Goal: Information Seeking & Learning: Learn about a topic

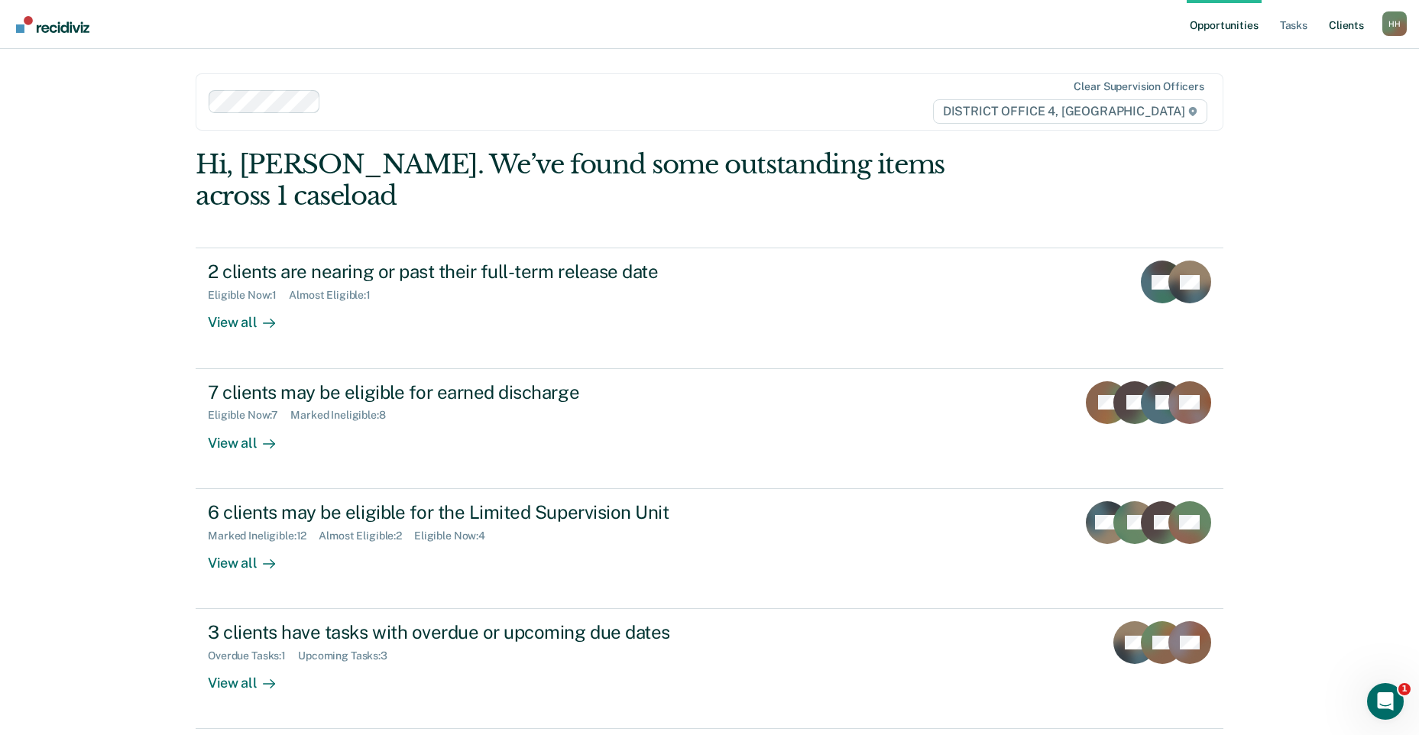
click at [1345, 24] on link "Client s" at bounding box center [1346, 24] width 41 height 49
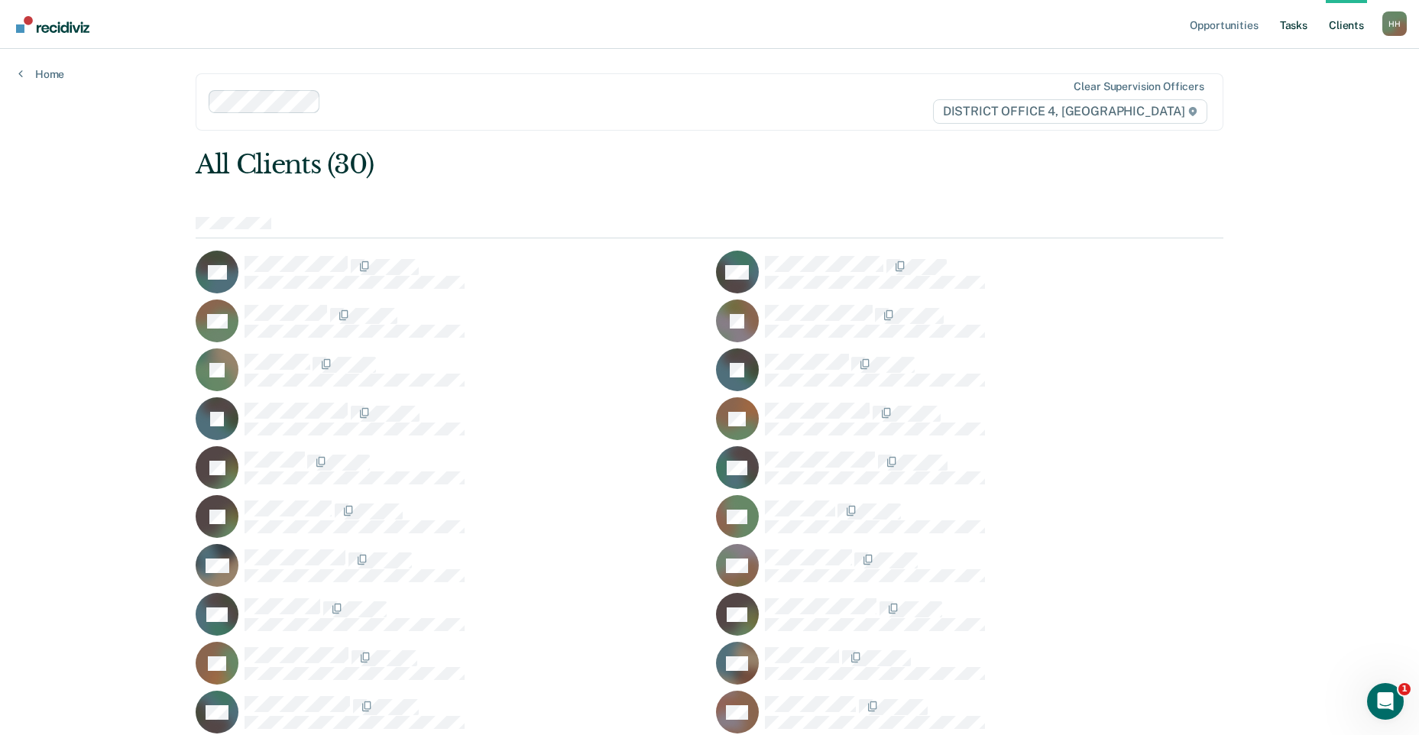
click at [1304, 31] on link "Tasks" at bounding box center [1294, 24] width 34 height 49
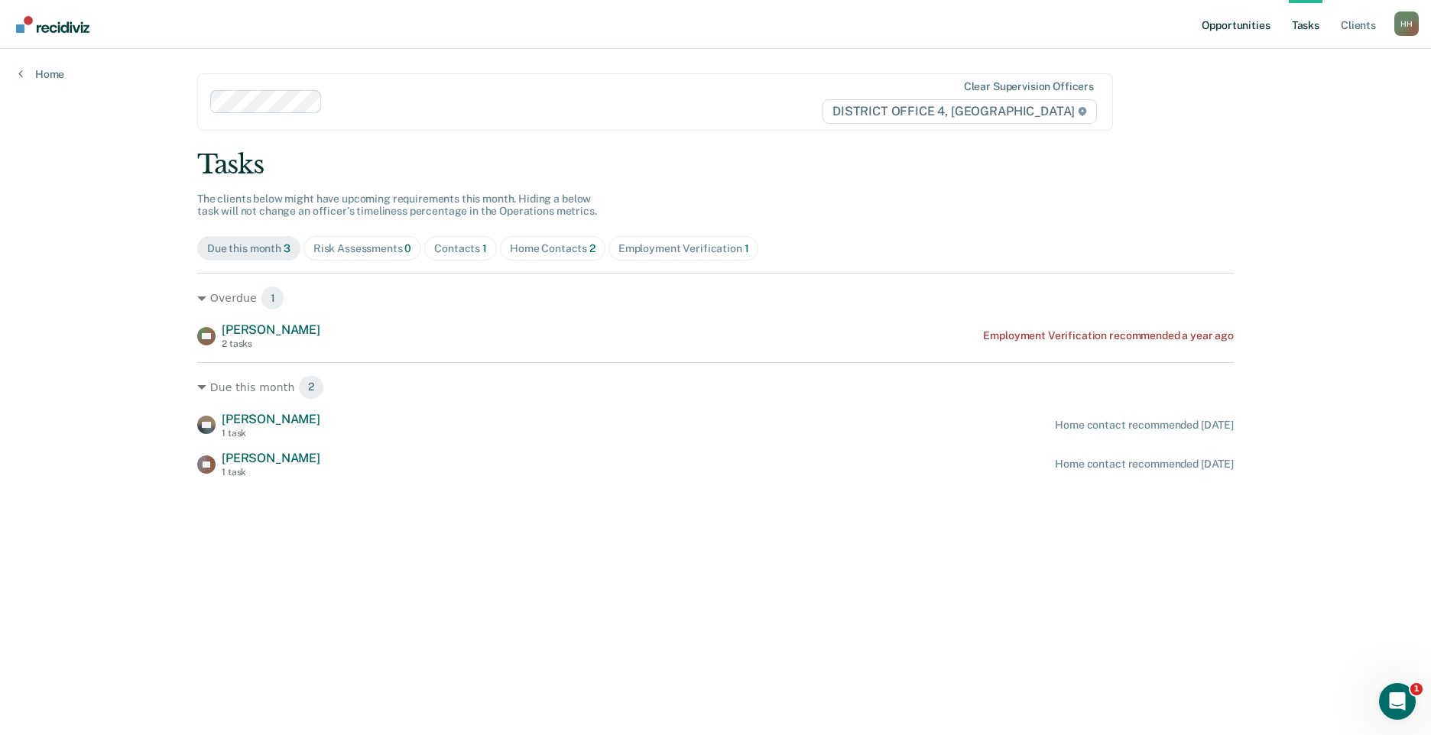
click at [1259, 28] on link "Opportunities" at bounding box center [1236, 24] width 74 height 49
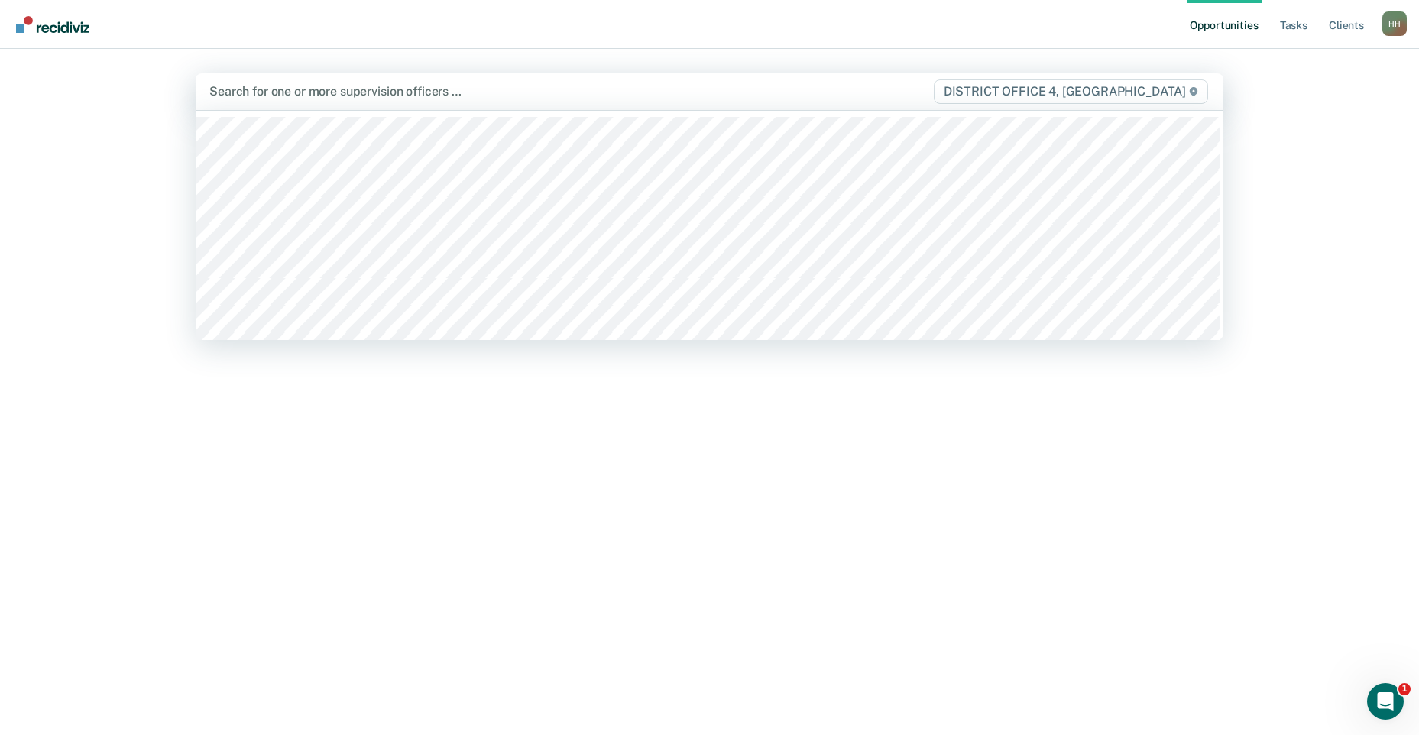
click at [344, 81] on div "Search for one or more supervision officers … DISTRICT OFFICE 4, [GEOGRAPHIC_DA…" at bounding box center [710, 91] width 1028 height 37
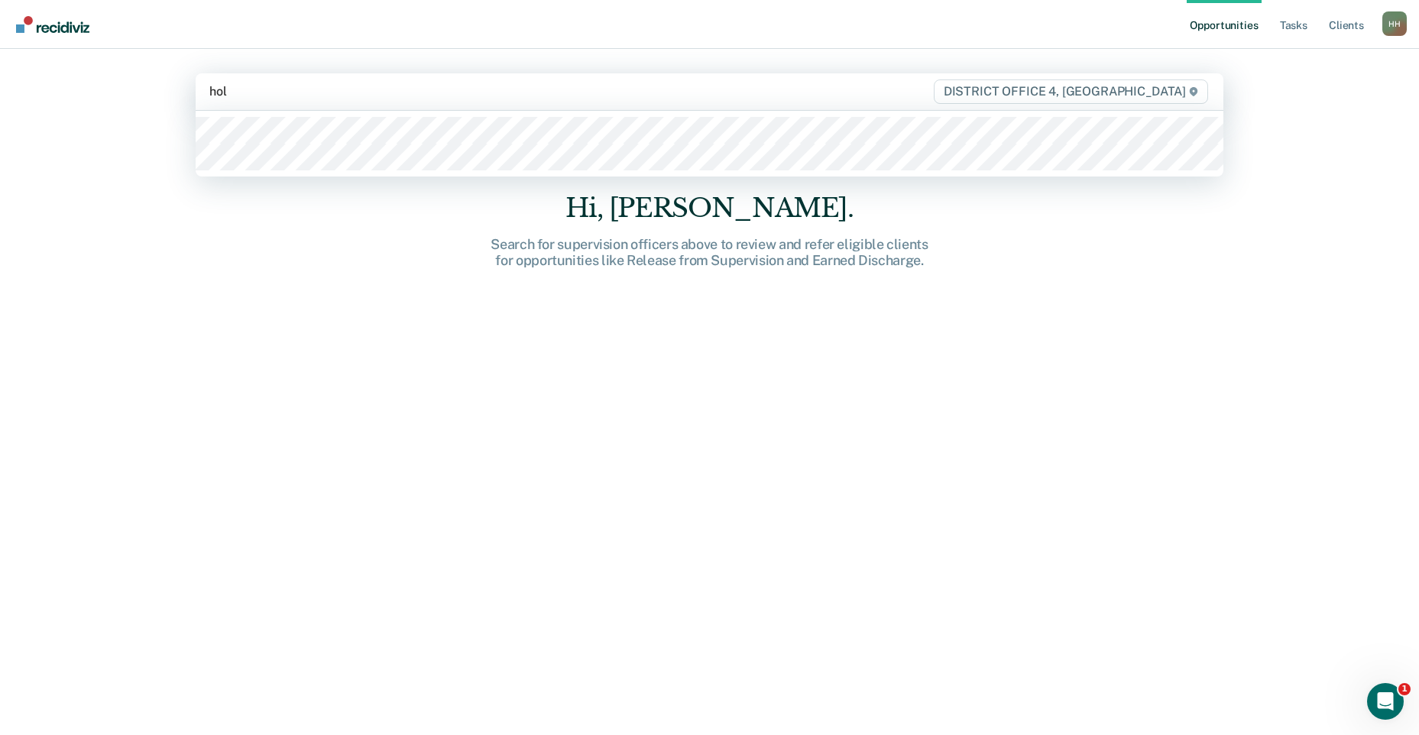
type input "[PERSON_NAME]"
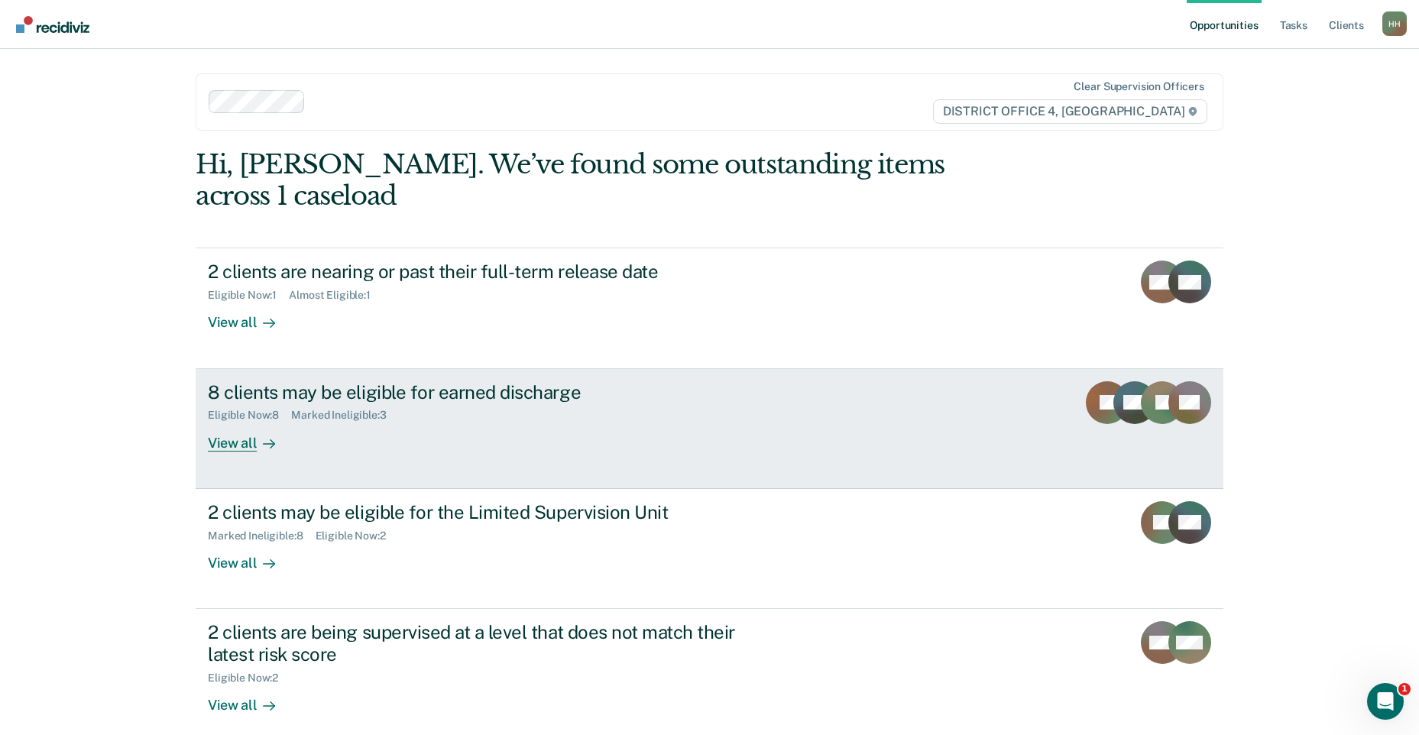
click at [436, 403] on div "Eligible Now : 8 Marked Ineligible : 3" at bounding box center [476, 412] width 537 height 19
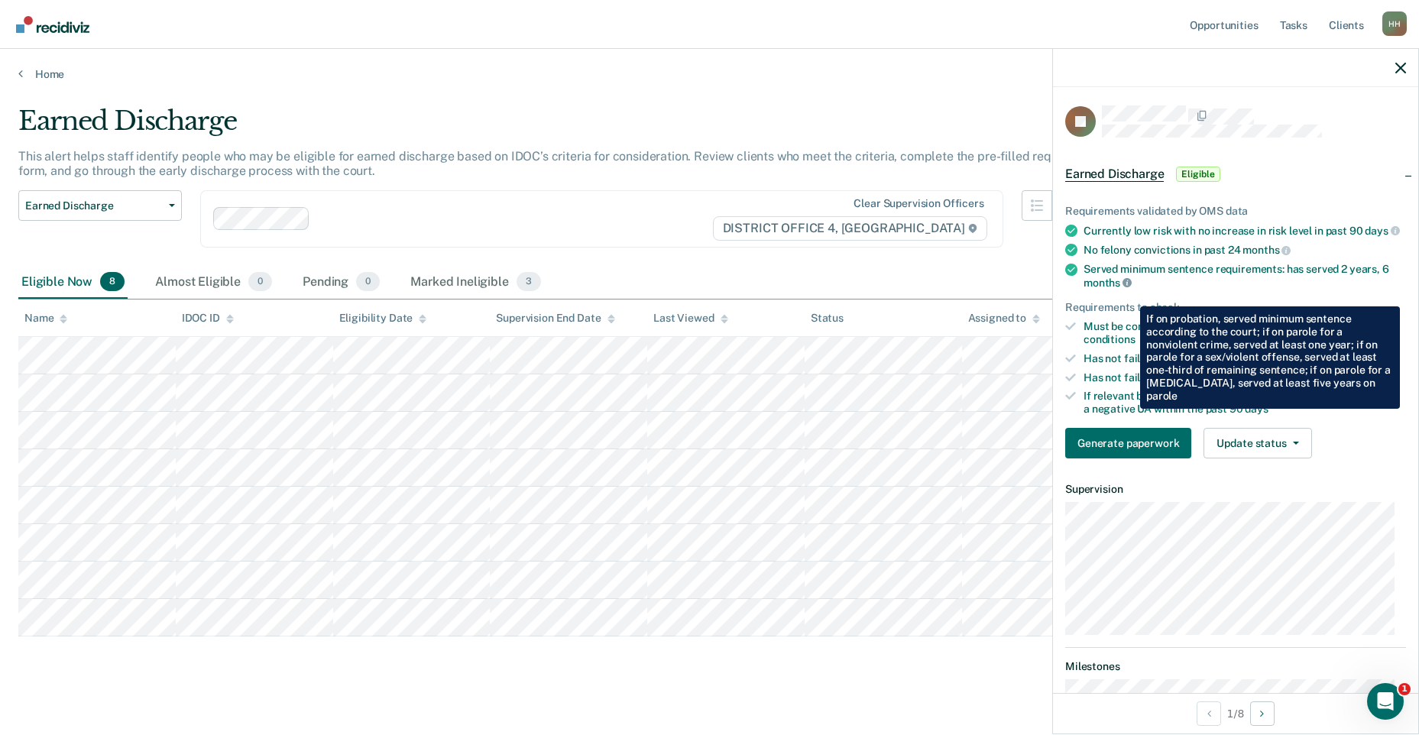
click at [1129, 287] on icon at bounding box center [1127, 282] width 9 height 9
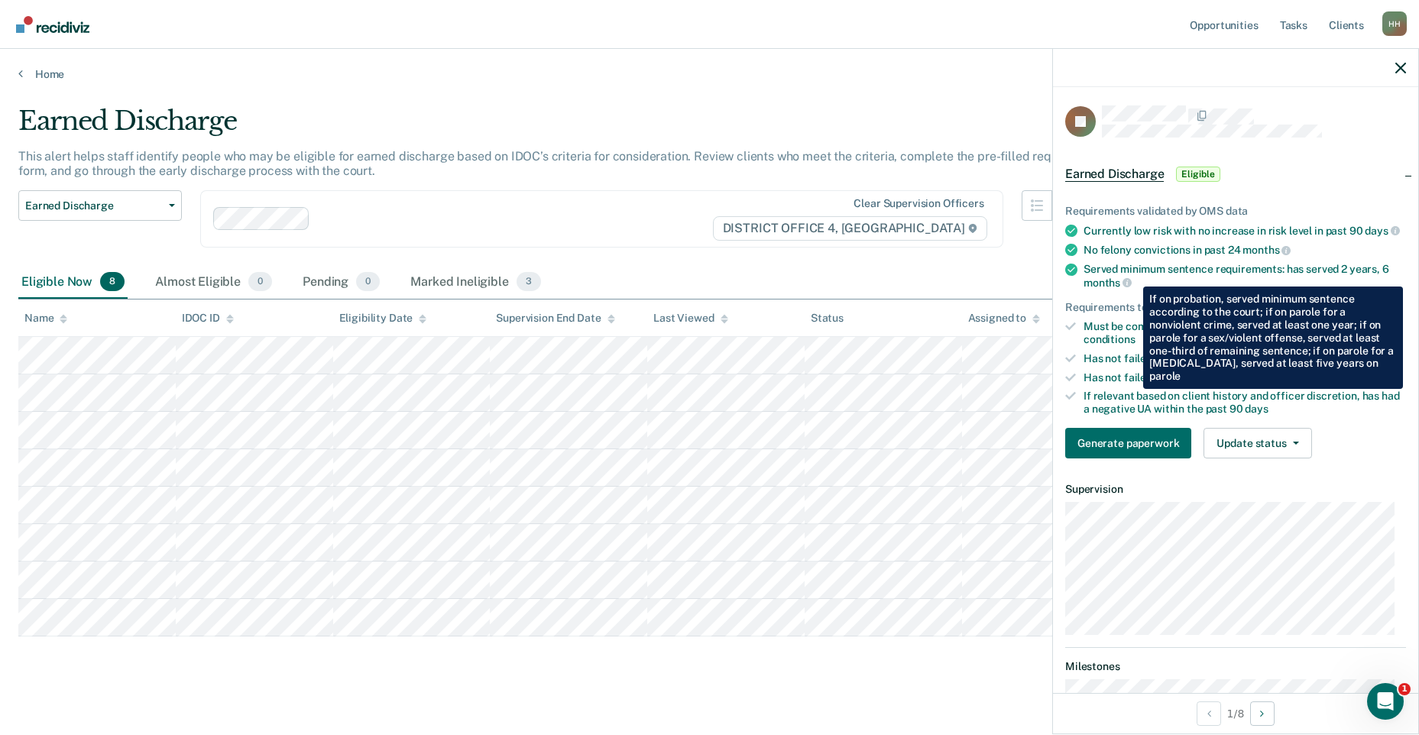
click at [762, 674] on div "Earned Discharge This alert helps staff identify people who may be eligible for…" at bounding box center [709, 393] width 1383 height 576
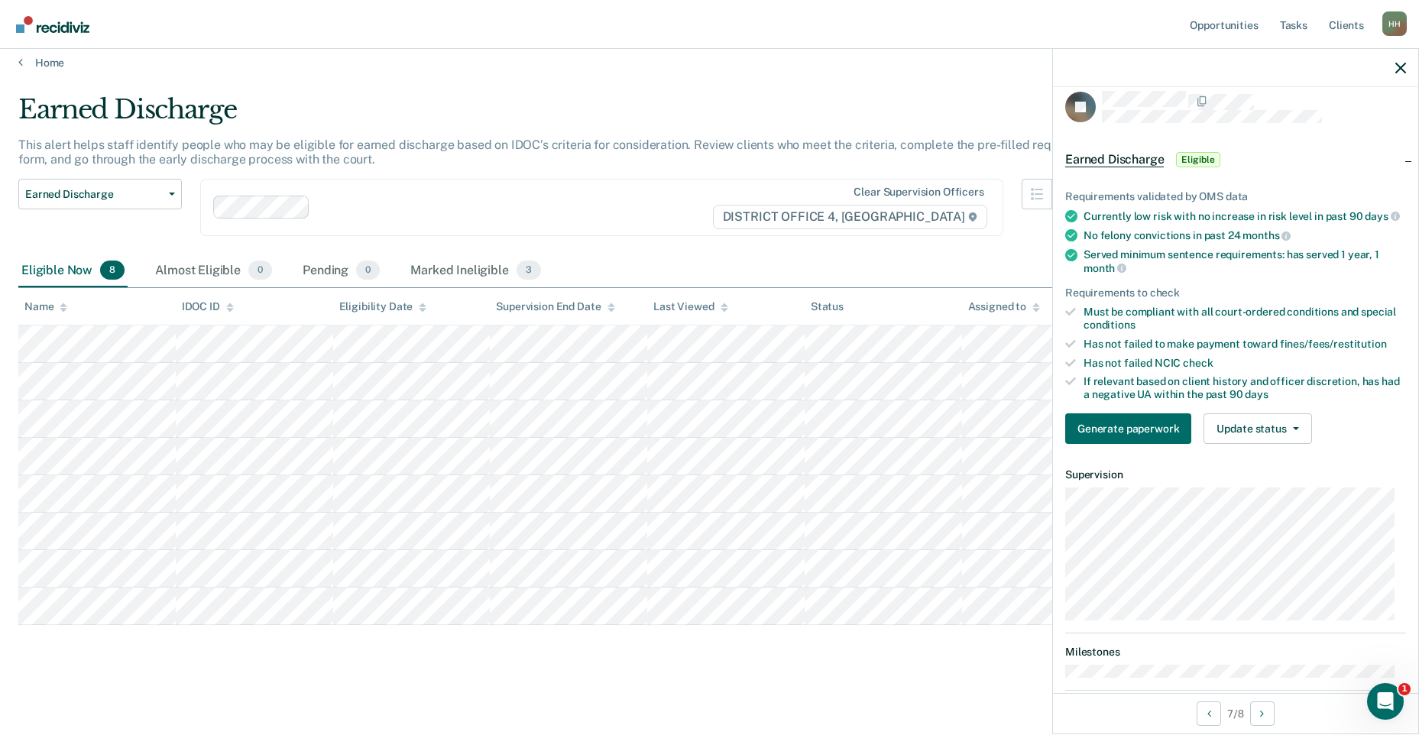
scroll to position [11, 0]
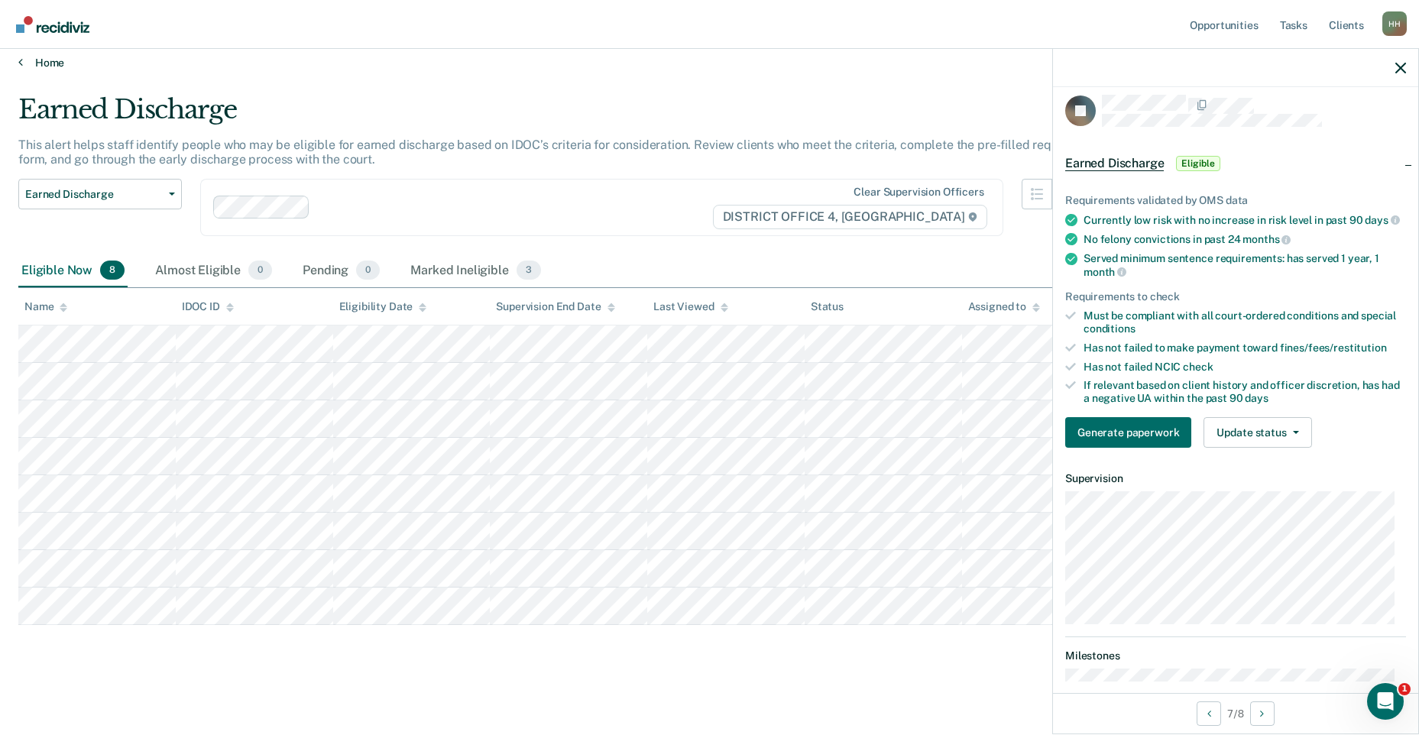
click at [19, 63] on icon at bounding box center [20, 62] width 5 height 12
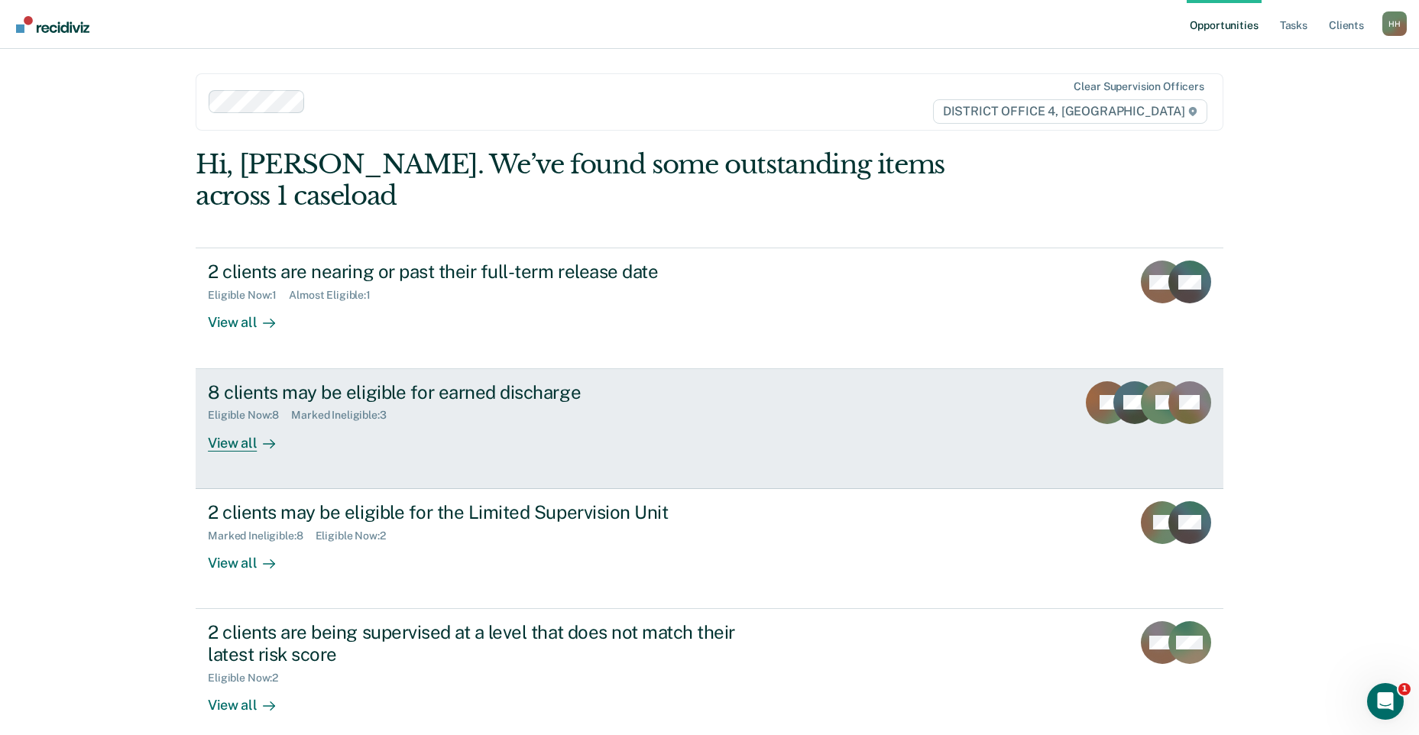
click at [470, 398] on div "8 clients may be eligible for earned discharge Eligible Now : 8 Marked Ineligib…" at bounding box center [494, 416] width 573 height 70
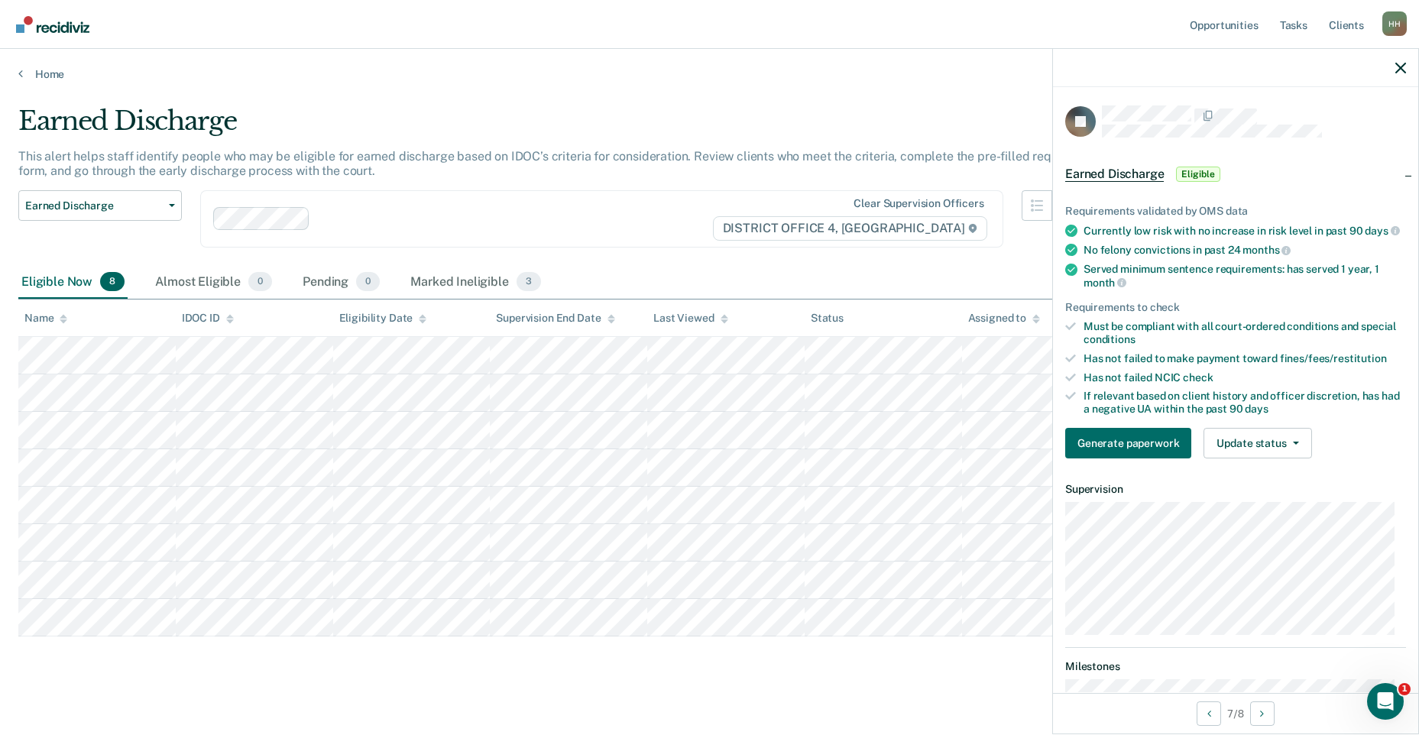
click at [915, 112] on div "Earned Discharge" at bounding box center [550, 127] width 1065 height 44
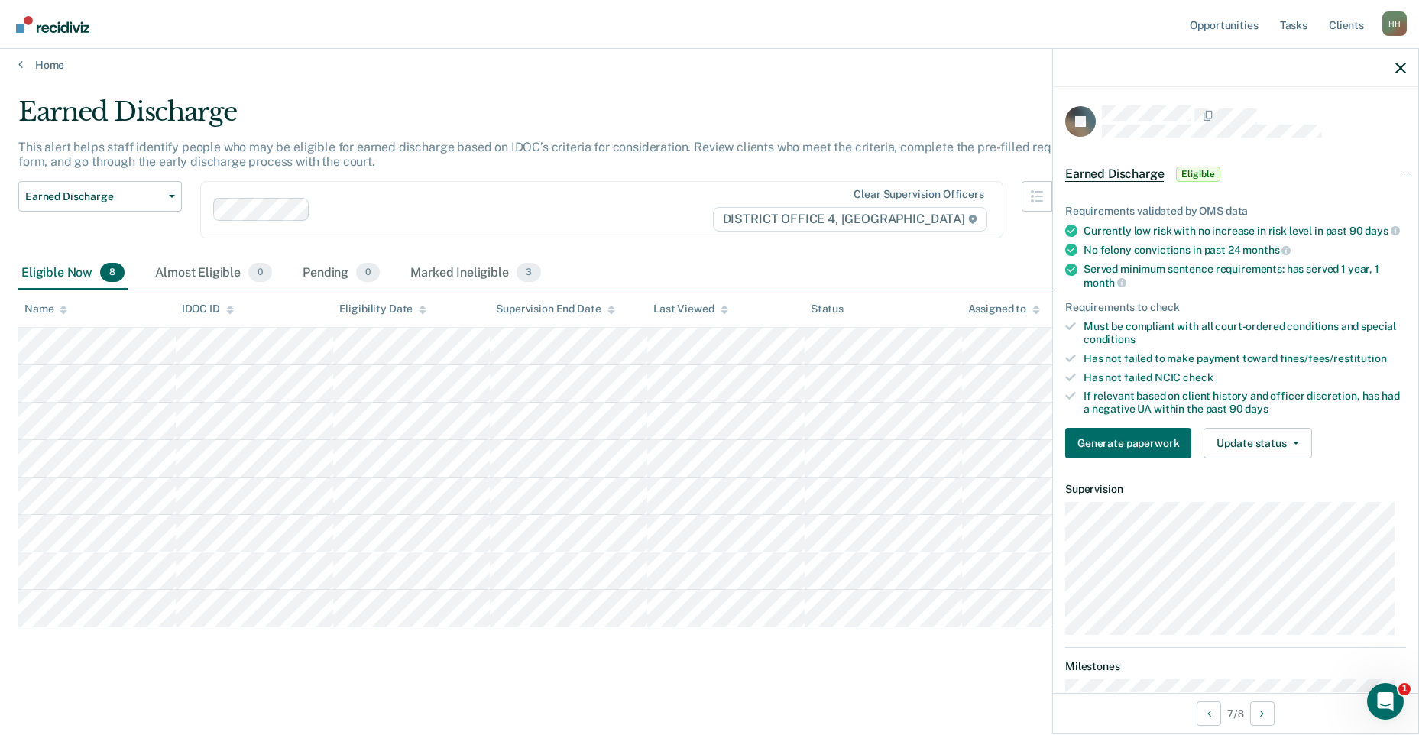
scroll to position [11, 0]
click at [1259, 508] on dl "Supervision" at bounding box center [1236, 559] width 341 height 152
click at [1099, 484] on article "JE Earned Discharge Eligible Requirements validated by OMS data Currently low r…" at bounding box center [1236, 498] width 341 height 787
click at [1160, 289] on div "Served minimum sentence requirements: has served 1 year, 1 month" at bounding box center [1245, 276] width 323 height 26
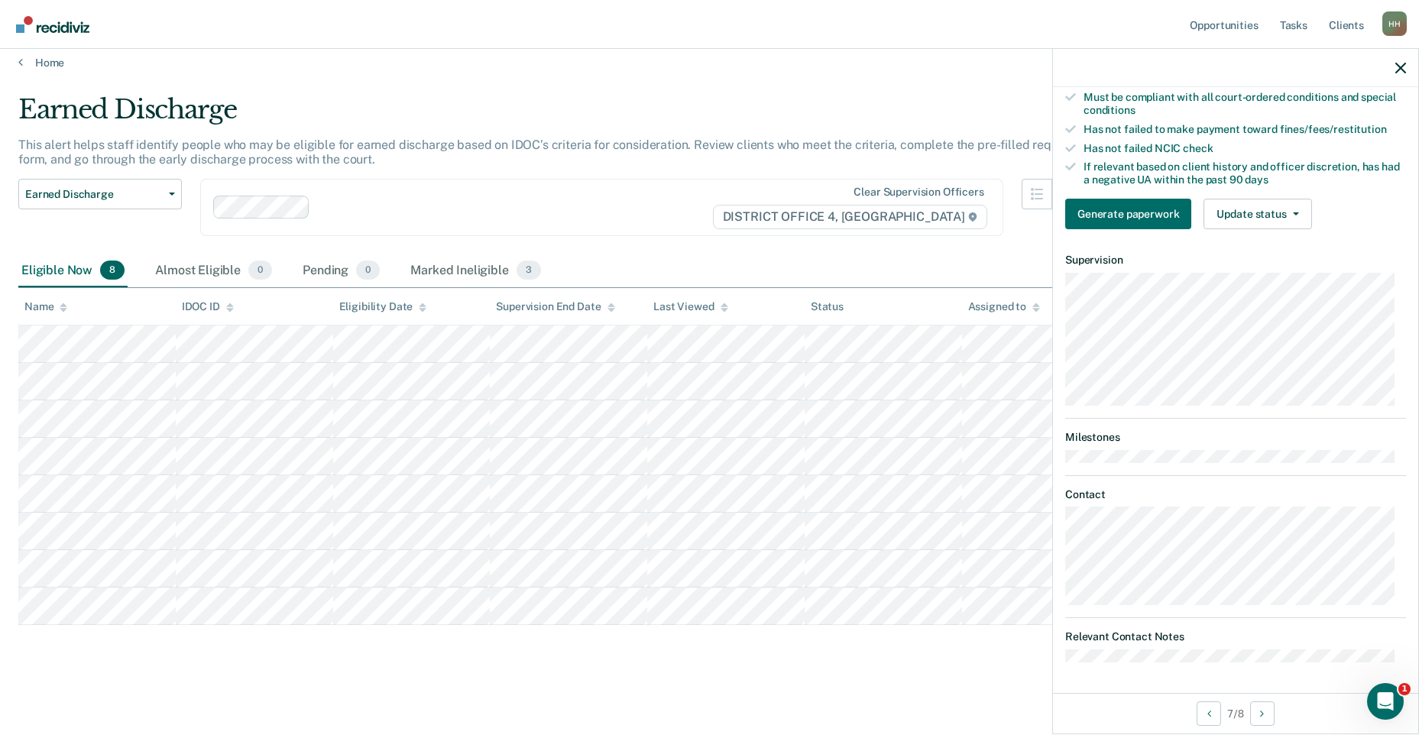
scroll to position [0, 0]
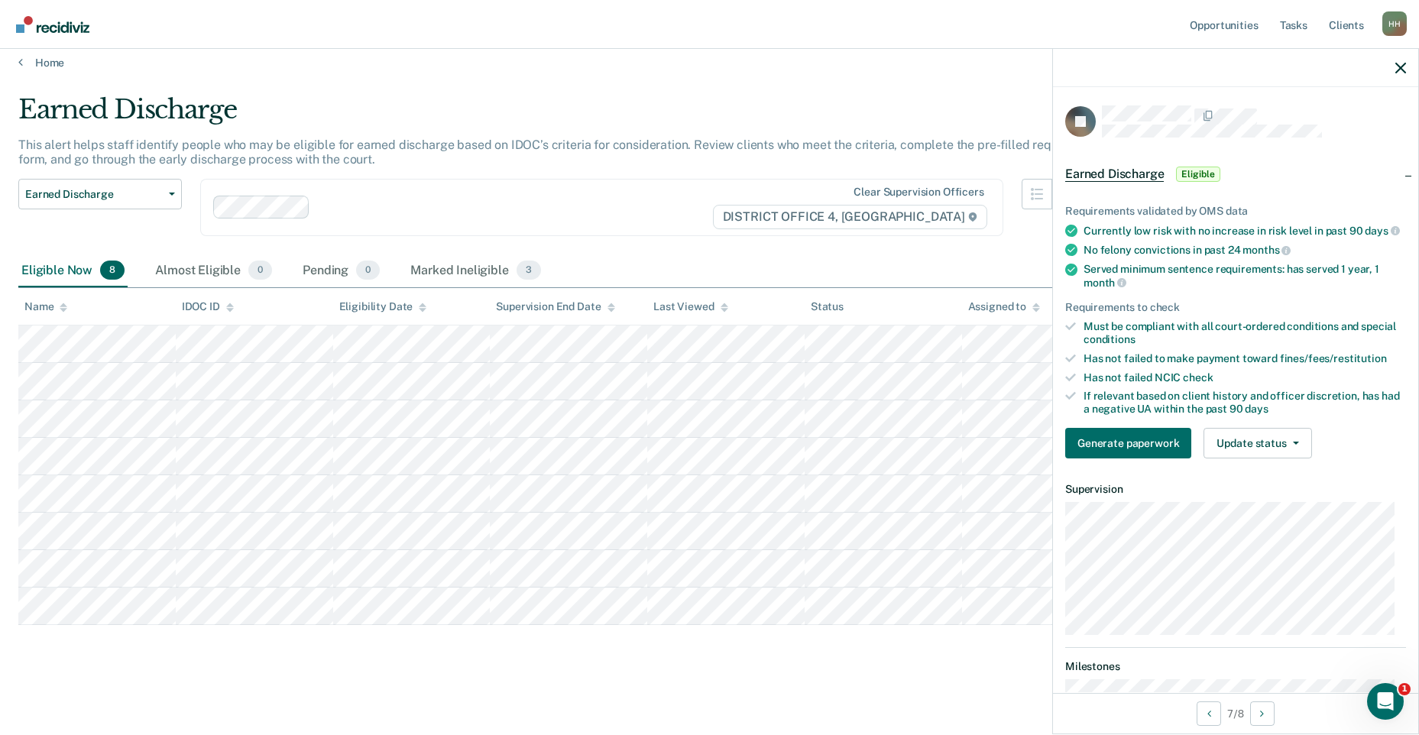
click at [1189, 314] on div "Requirements to check" at bounding box center [1236, 307] width 341 height 13
